Goal: Check status: Check status

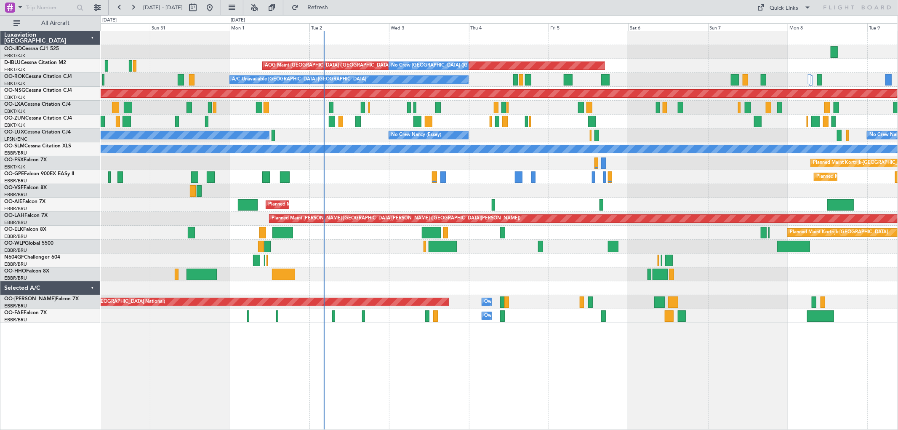
click at [654, 186] on div "Planned Maint Kortrijk-[GEOGRAPHIC_DATA] AOG Maint [GEOGRAPHIC_DATA]-[GEOGRAPHI…" at bounding box center [499, 177] width 797 height 292
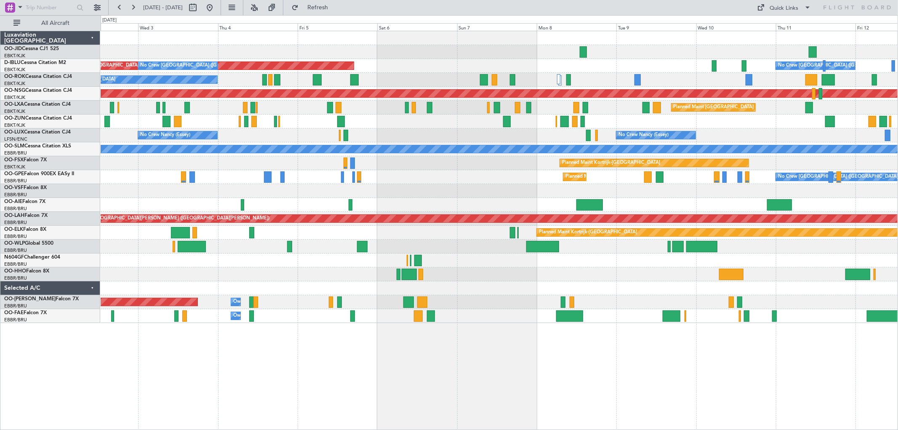
click at [512, 251] on div "AOG Maint [GEOGRAPHIC_DATA] ([GEOGRAPHIC_DATA] National) No Crew [GEOGRAPHIC_DA…" at bounding box center [499, 177] width 797 height 292
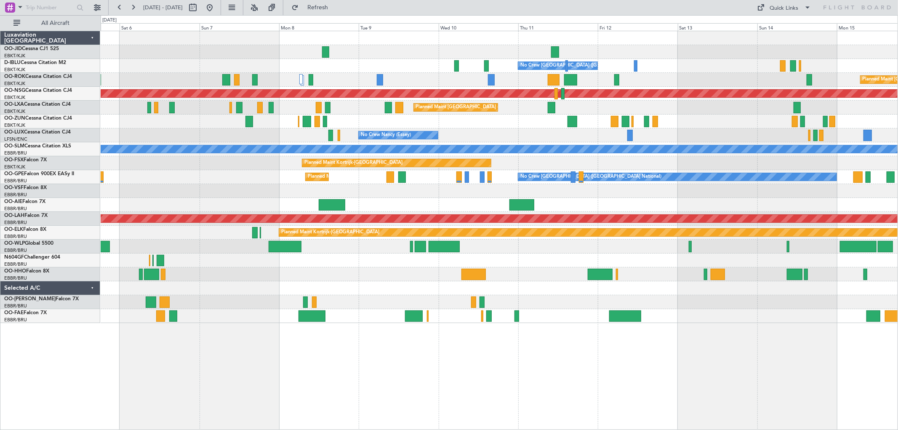
click at [427, 237] on div "No Crew [GEOGRAPHIC_DATA] ([GEOGRAPHIC_DATA] National) AOG Maint [GEOGRAPHIC_DA…" at bounding box center [499, 177] width 797 height 292
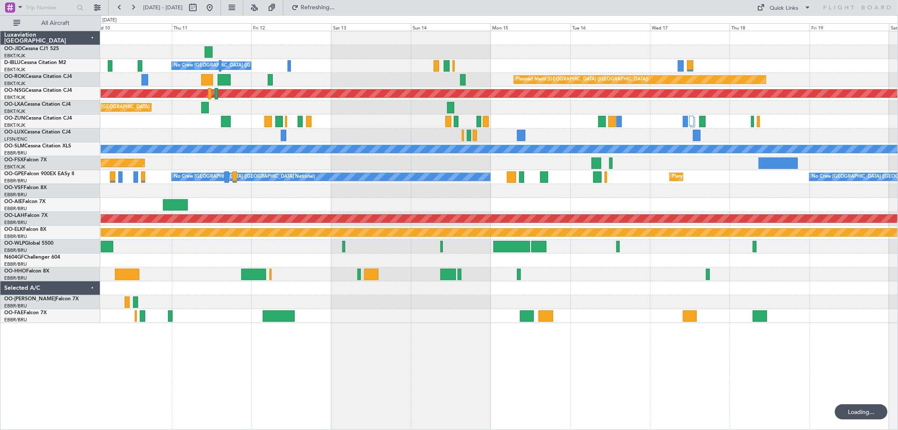
click at [401, 237] on div "No Crew [GEOGRAPHIC_DATA] ([GEOGRAPHIC_DATA] National) Planned Maint [GEOGRAPHI…" at bounding box center [499, 177] width 797 height 292
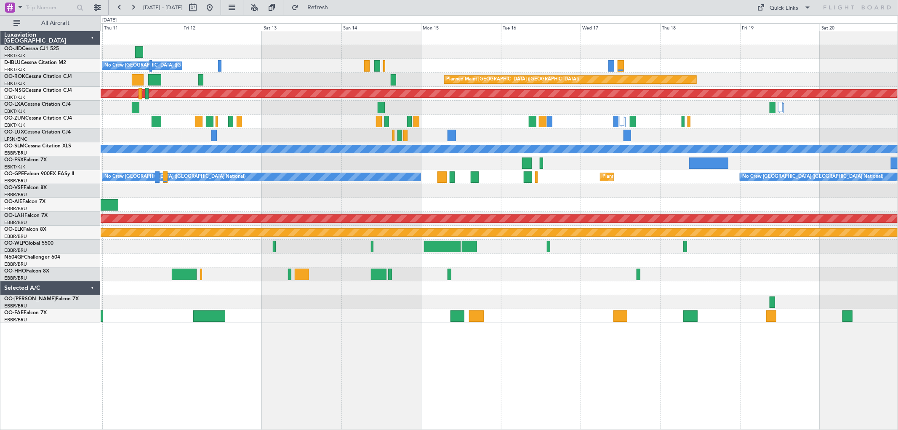
click at [753, 255] on div "No Crew [GEOGRAPHIC_DATA] ([GEOGRAPHIC_DATA] National) Planned Maint [GEOGRAPHI…" at bounding box center [499, 177] width 797 height 292
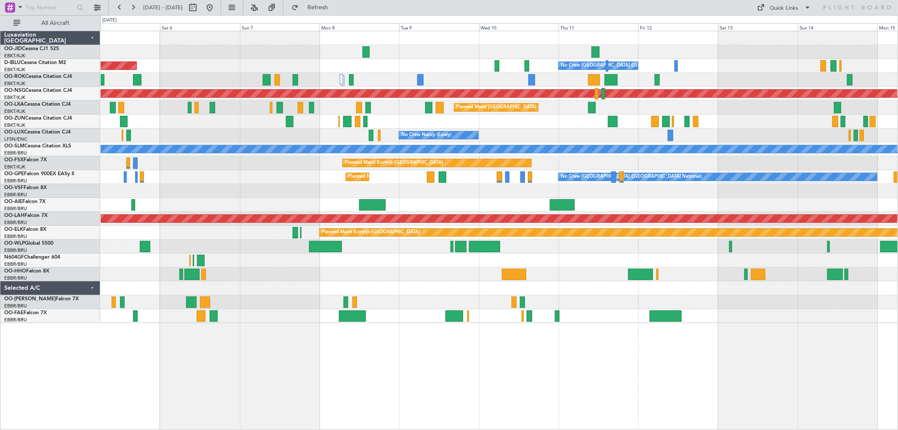
click at [751, 261] on div at bounding box center [499, 260] width 797 height 14
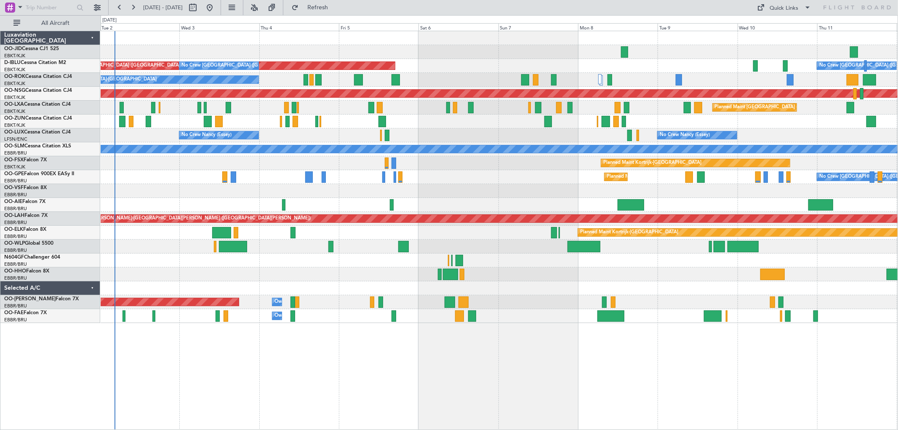
click at [643, 285] on div "No Crew [GEOGRAPHIC_DATA] ([GEOGRAPHIC_DATA] National) AOG Maint [GEOGRAPHIC_DA…" at bounding box center [499, 177] width 797 height 292
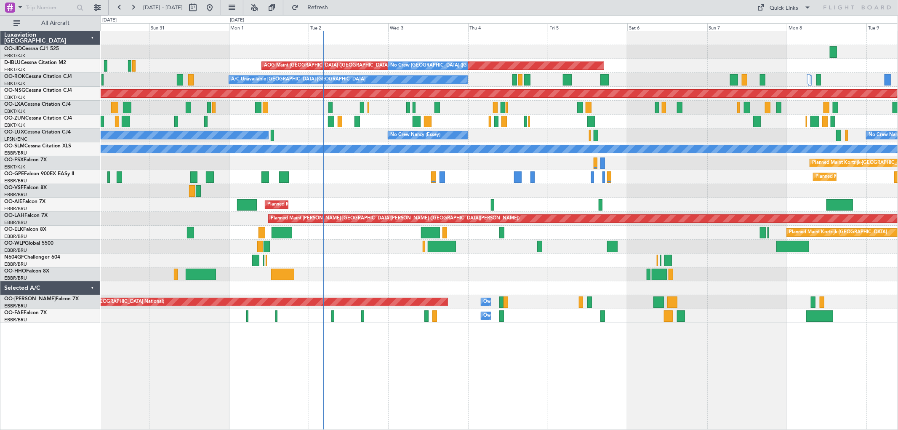
click at [669, 208] on div "Planned Maint Kortrijk-[GEOGRAPHIC_DATA] AOG Maint [GEOGRAPHIC_DATA]-[GEOGRAPHI…" at bounding box center [499, 177] width 797 height 292
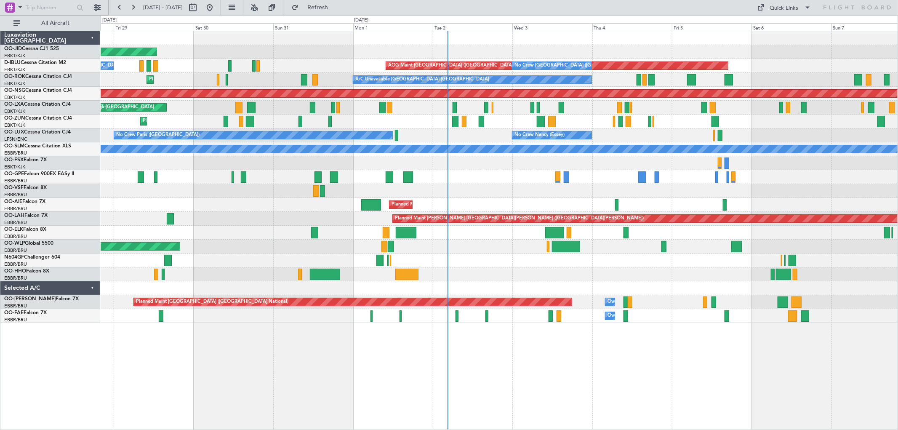
click at [470, 201] on div "Planned Maint Kortrijk-[GEOGRAPHIC_DATA] AOG Maint [GEOGRAPHIC_DATA]-[GEOGRAPHI…" at bounding box center [499, 177] width 797 height 292
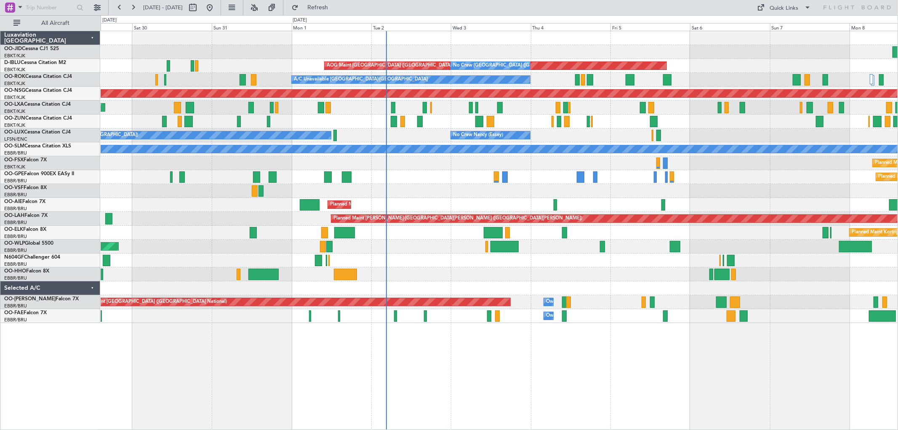
click at [809, 288] on div "Planned Maint Kortrijk-[GEOGRAPHIC_DATA] AOG Maint [GEOGRAPHIC_DATA]-[GEOGRAPHI…" at bounding box center [499, 177] width 797 height 292
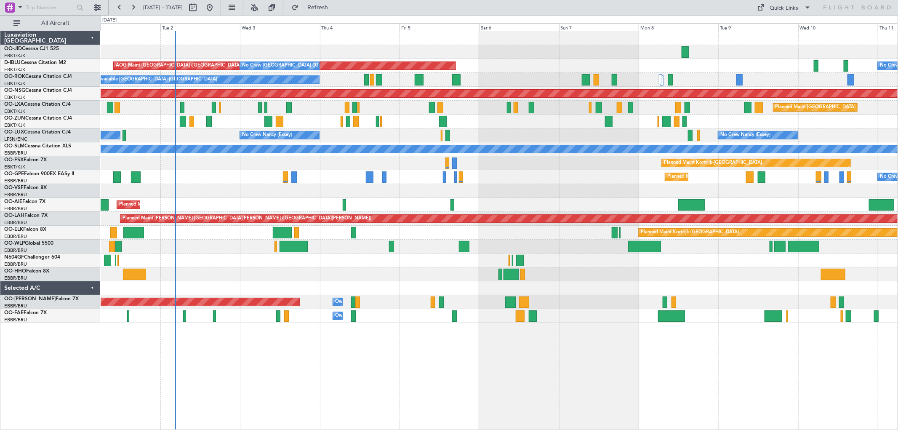
click at [556, 205] on div "AOG Maint [GEOGRAPHIC_DATA] ([GEOGRAPHIC_DATA] National) No Crew [GEOGRAPHIC_DA…" at bounding box center [499, 177] width 797 height 292
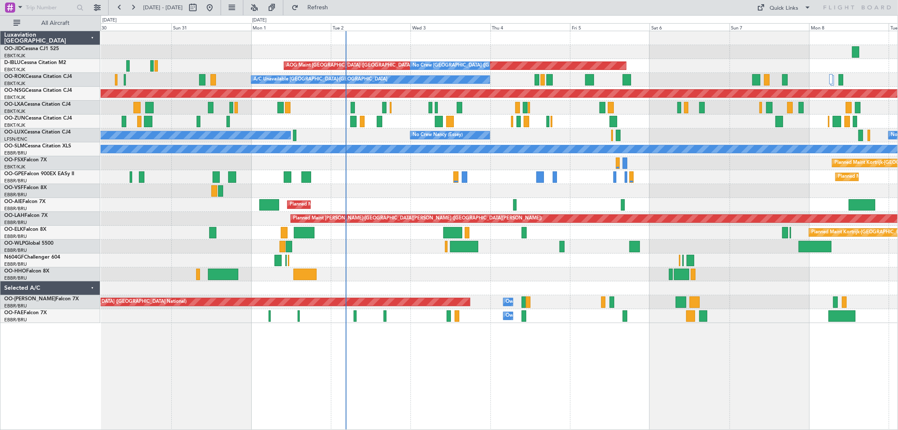
click at [579, 281] on div "Planned Maint Kortrijk-[GEOGRAPHIC_DATA] AOG Maint [GEOGRAPHIC_DATA]-[GEOGRAPHI…" at bounding box center [499, 177] width 797 height 292
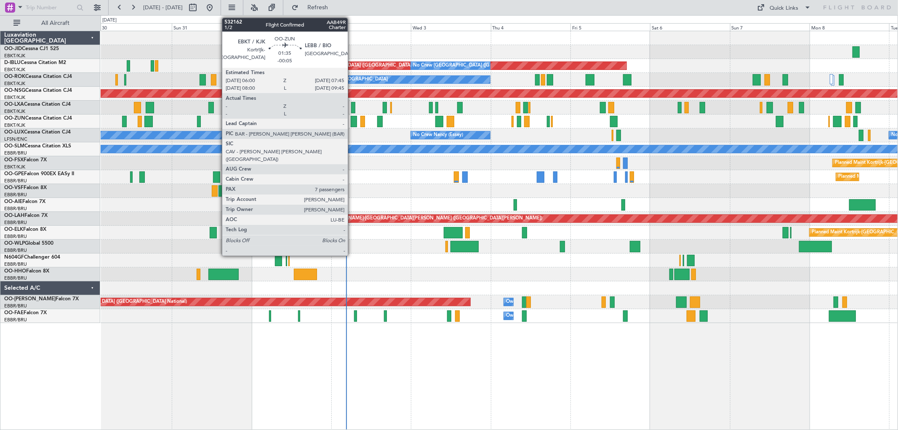
click at [352, 121] on div at bounding box center [354, 121] width 6 height 11
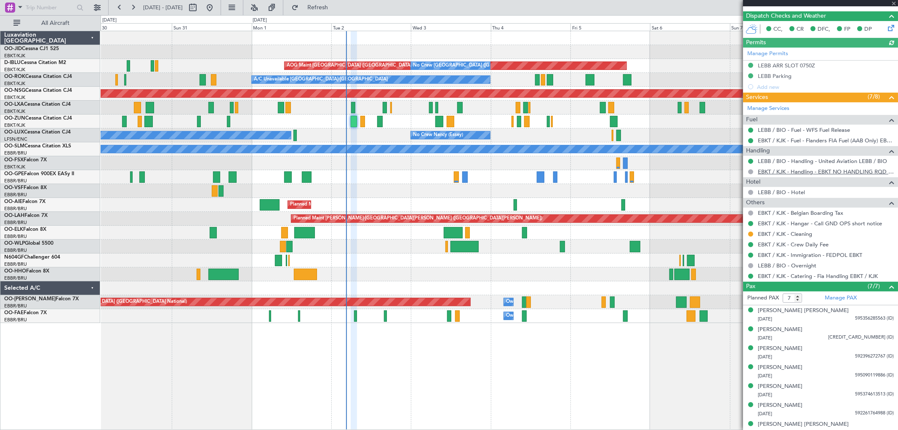
scroll to position [181, 0]
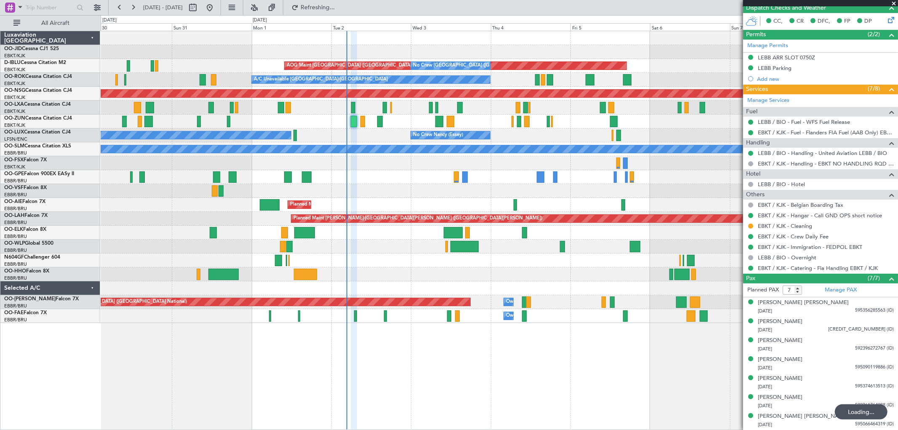
click at [274, 260] on div at bounding box center [499, 260] width 797 height 14
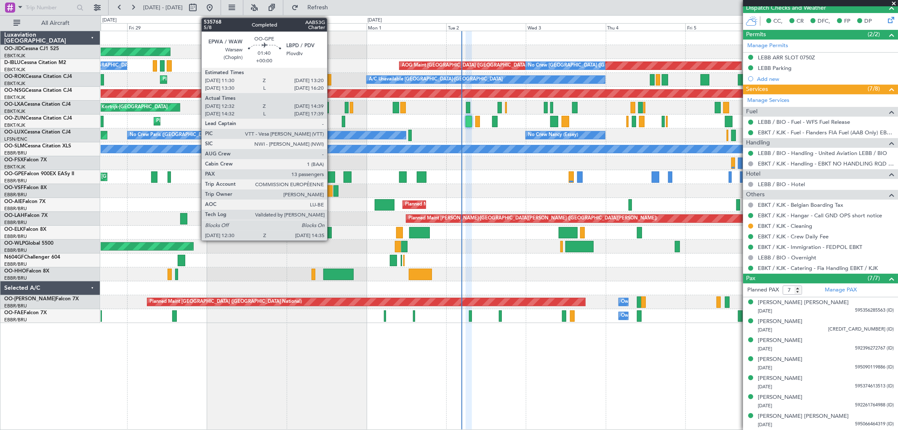
click at [331, 175] on div at bounding box center [331, 176] width 7 height 11
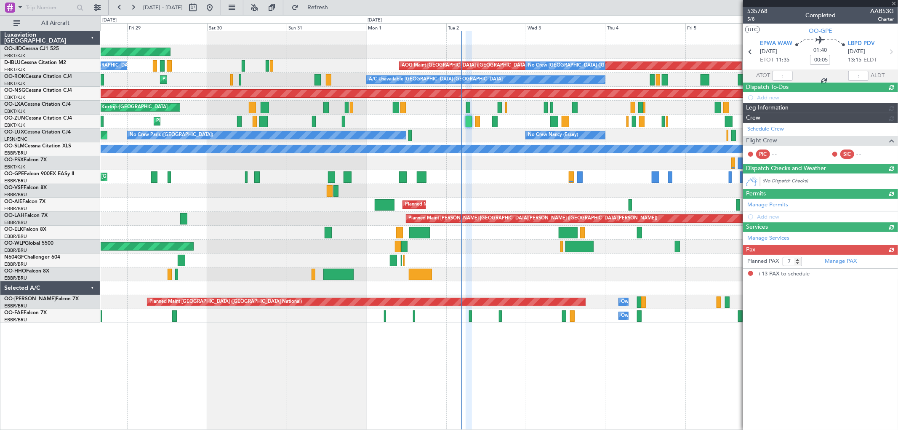
type input "12:37"
type input "14:34"
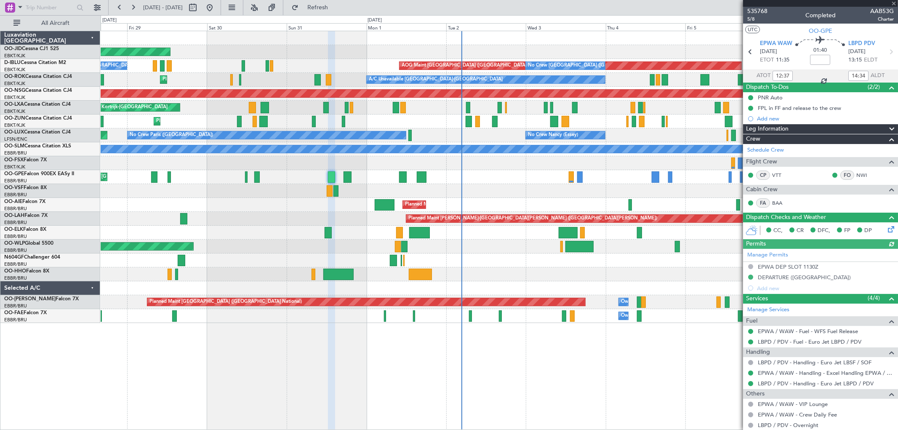
scroll to position [187, 0]
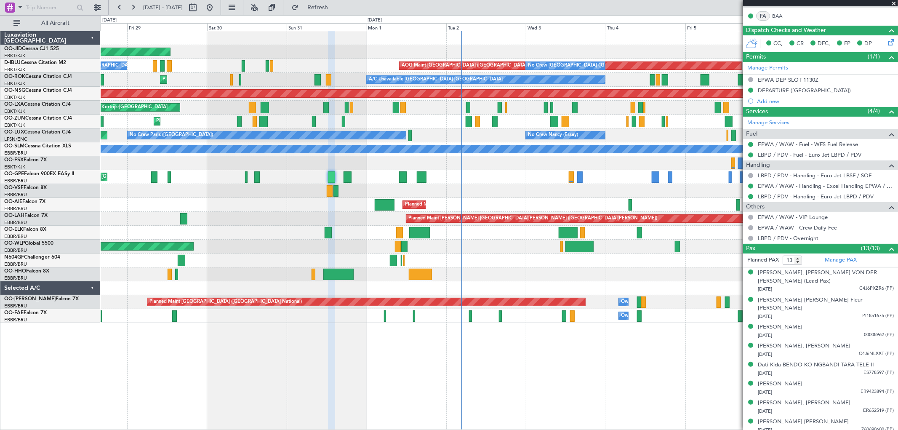
click at [894, 3] on span at bounding box center [894, 4] width 8 height 8
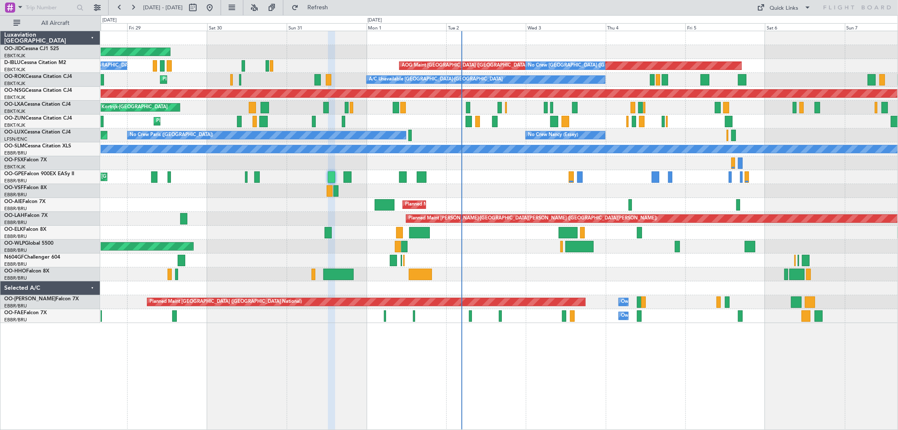
type input "0"
